Goal: Browse casually

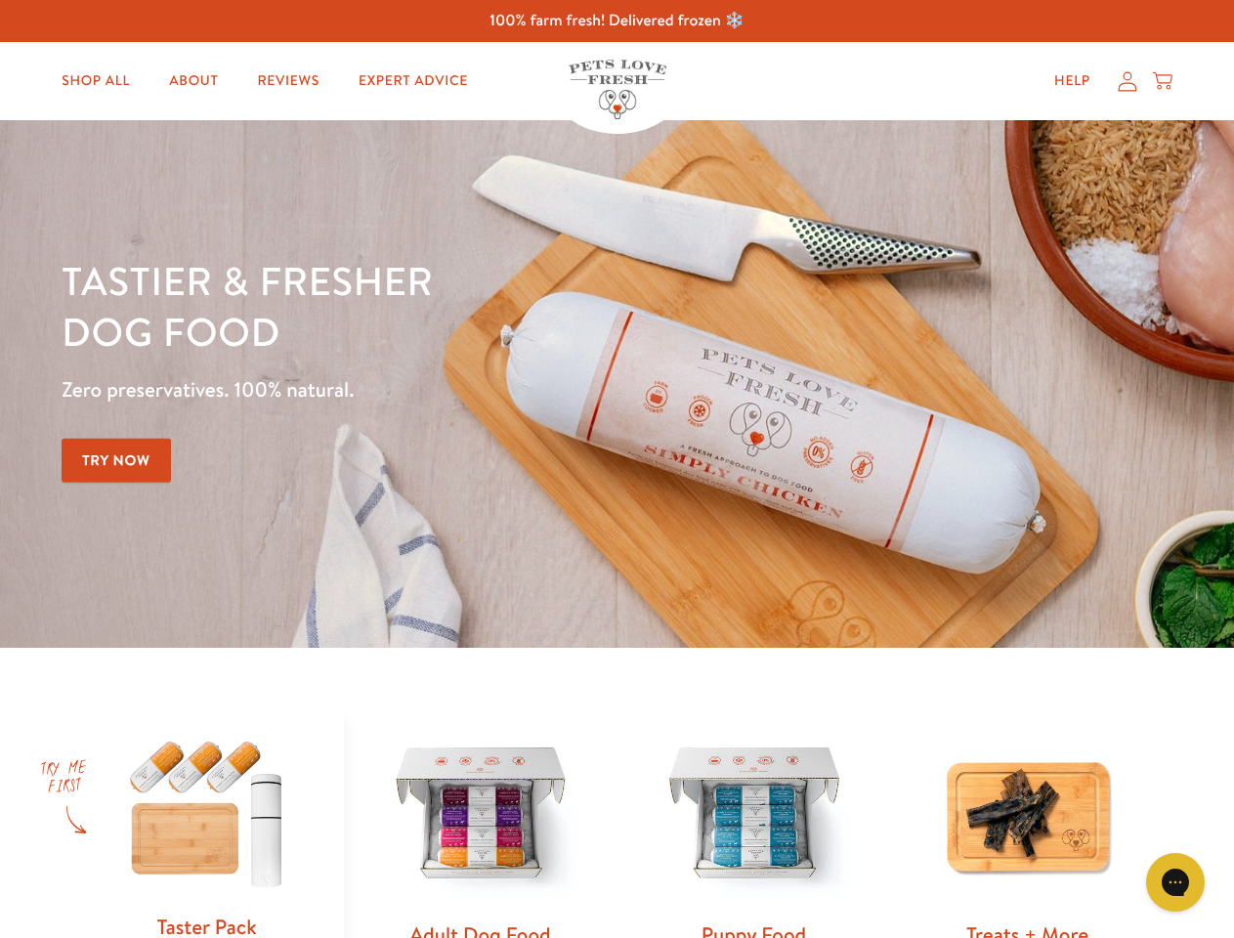
click at [616, 469] on div "Tastier & fresher dog food Zero preservatives. 100% natural. Try Now" at bounding box center [432, 384] width 741 height 258
click at [1175, 882] on icon "Gorgias live chat" at bounding box center [1175, 881] width 19 height 19
